Goal: Information Seeking & Learning: Check status

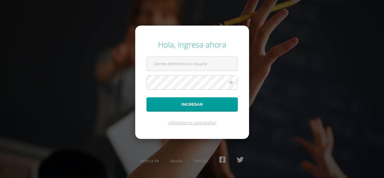
type input "glendipanjoj24@maiagt.org"
drag, startPoint x: 0, startPoint y: 0, endPoint x: 183, endPoint y: 66, distance: 194.4
click at [183, 66] on input "glendipanjoj24@maiagt.org" at bounding box center [192, 64] width 91 height 14
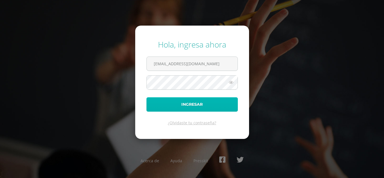
click at [159, 105] on button "Ingresar" at bounding box center [192, 104] width 91 height 14
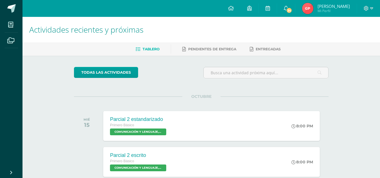
click at [311, 7] on img at bounding box center [307, 8] width 11 height 11
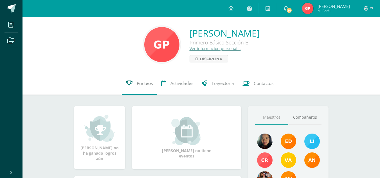
click at [143, 88] on link "Punteos" at bounding box center [139, 83] width 35 height 23
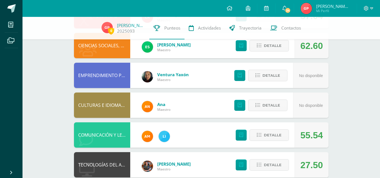
scroll to position [245, 0]
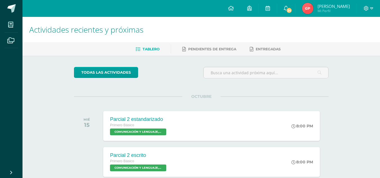
click at [314, 10] on img at bounding box center [307, 8] width 11 height 11
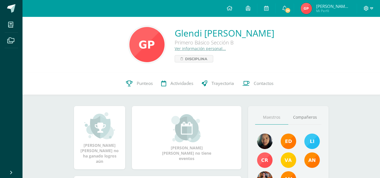
click at [368, 9] on icon at bounding box center [366, 8] width 5 height 5
click at [356, 39] on span "Cerrar sesión" at bounding box center [353, 37] width 25 height 5
